Goal: Information Seeking & Learning: Learn about a topic

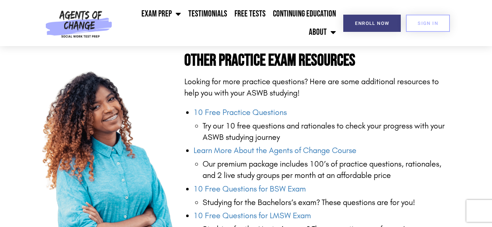
scroll to position [690, 0]
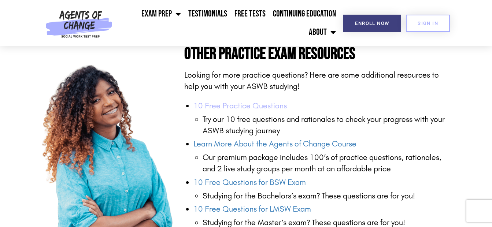
click at [255, 101] on link "10 Free Practice Questions" at bounding box center [239, 106] width 93 height 10
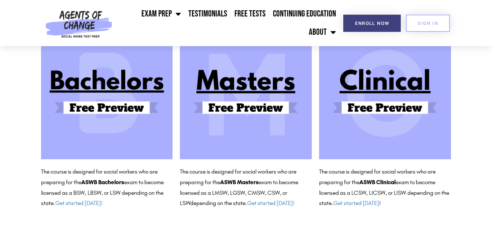
scroll to position [91, 0]
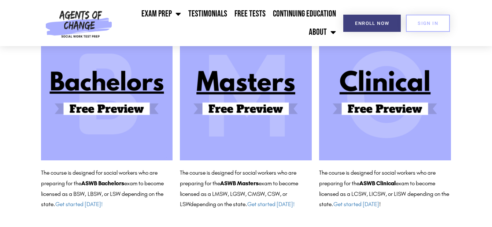
click at [377, 106] on img at bounding box center [385, 95] width 132 height 132
